Goal: Understand process/instructions: Learn how to perform a task or action

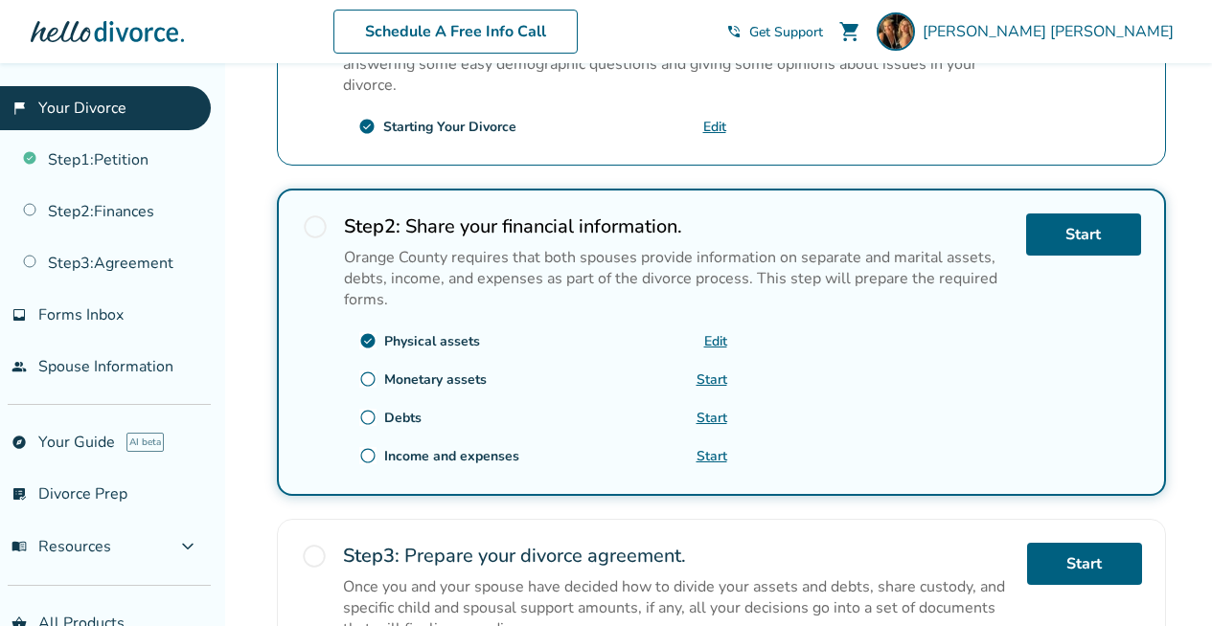
scroll to position [479, 0]
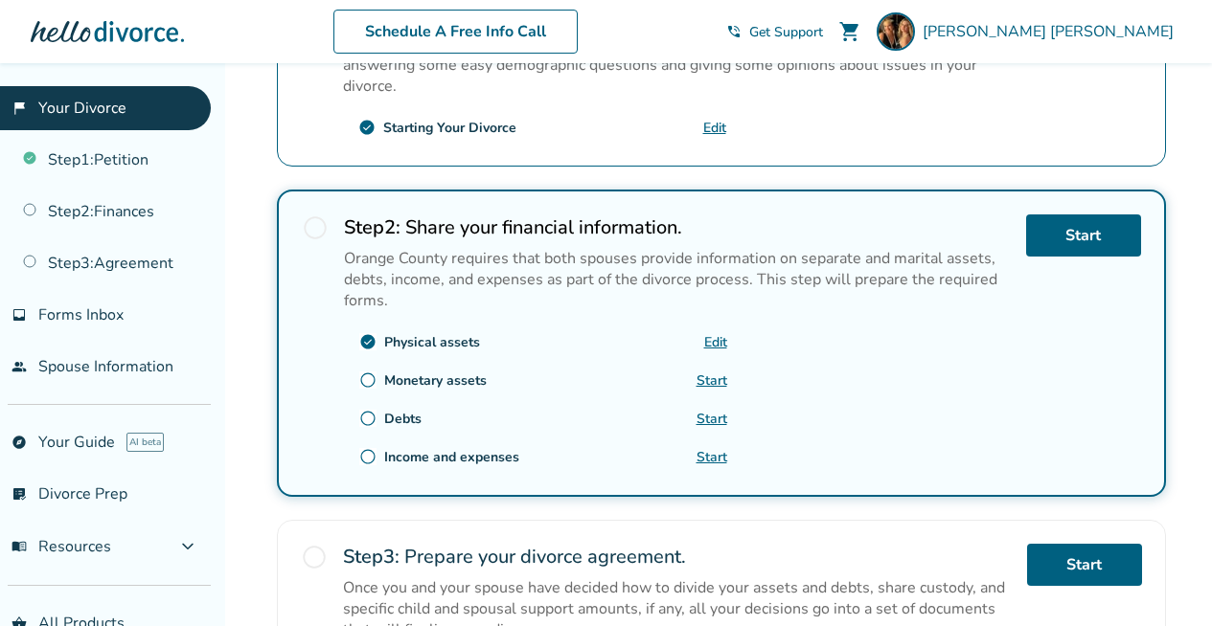
click at [706, 378] on link "Start" at bounding box center [711, 381] width 31 height 18
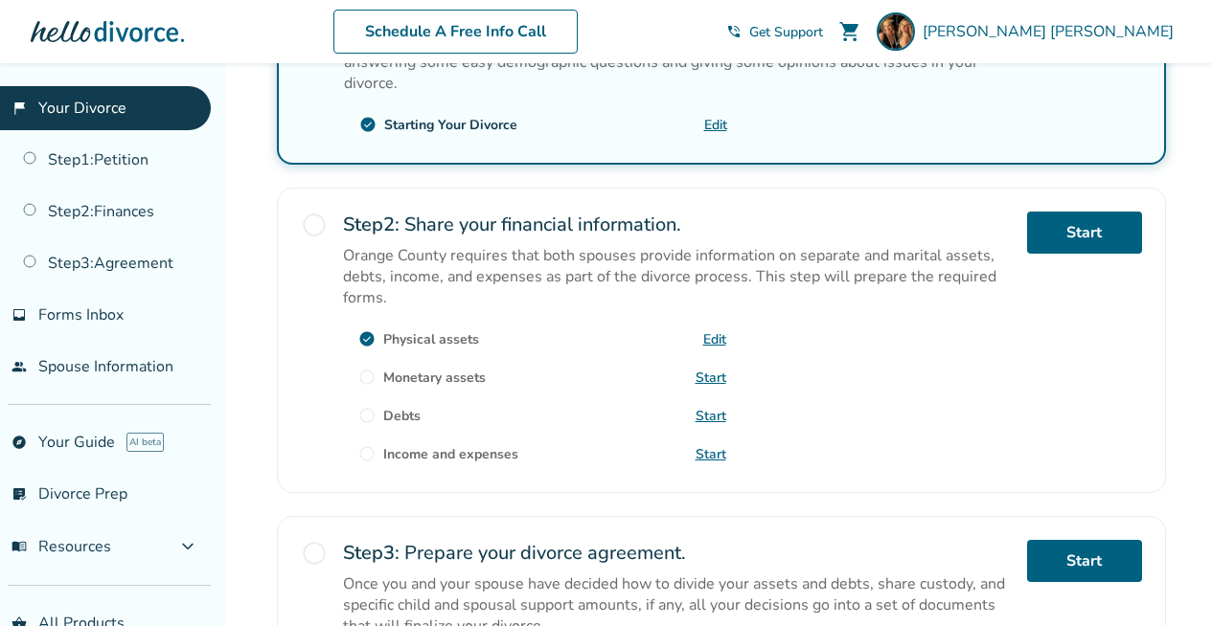
scroll to position [482, 0]
